Goal: Go to known website: Access a specific website the user already knows

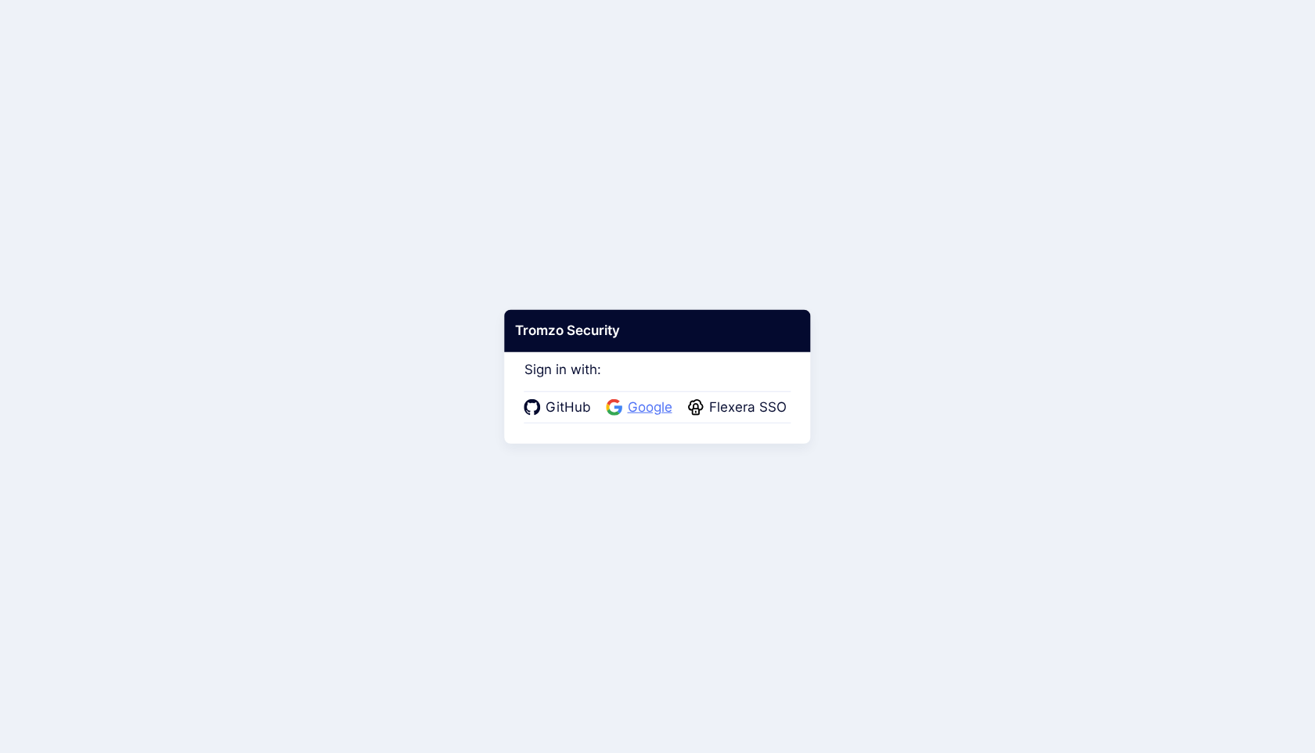
click at [657, 408] on span "Google" at bounding box center [650, 408] width 54 height 20
click at [645, 405] on span "Google" at bounding box center [648, 408] width 54 height 20
